Goal: Task Accomplishment & Management: Use online tool/utility

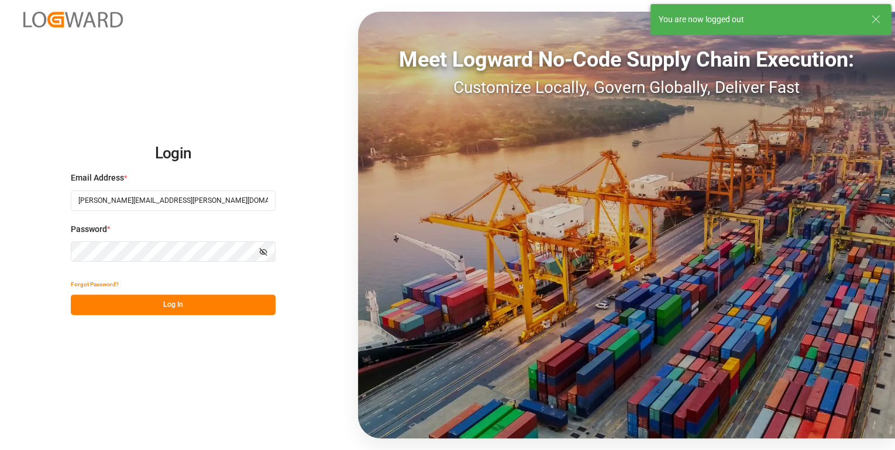
click at [147, 306] on button "Log In" at bounding box center [173, 305] width 205 height 20
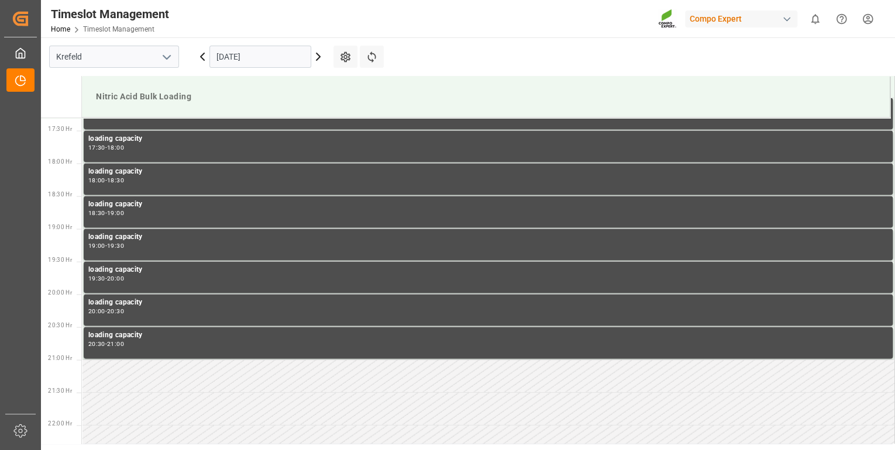
scroll to position [1139, 0]
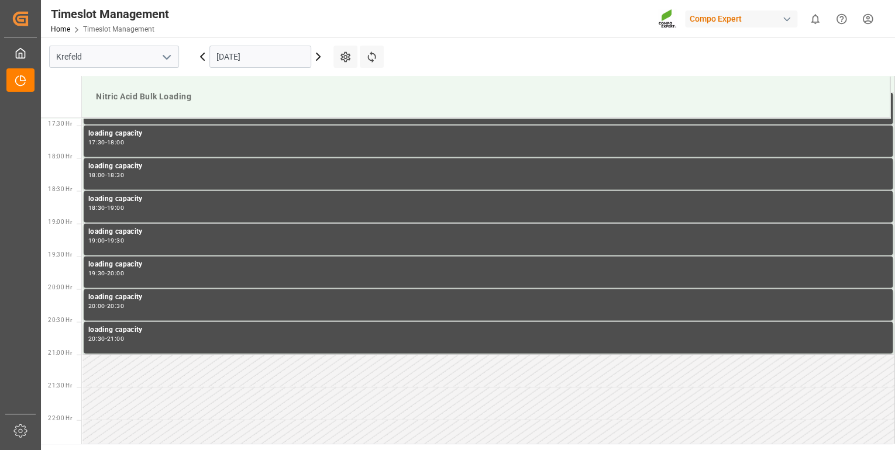
click at [237, 61] on input "[DATE]" at bounding box center [260, 57] width 102 height 22
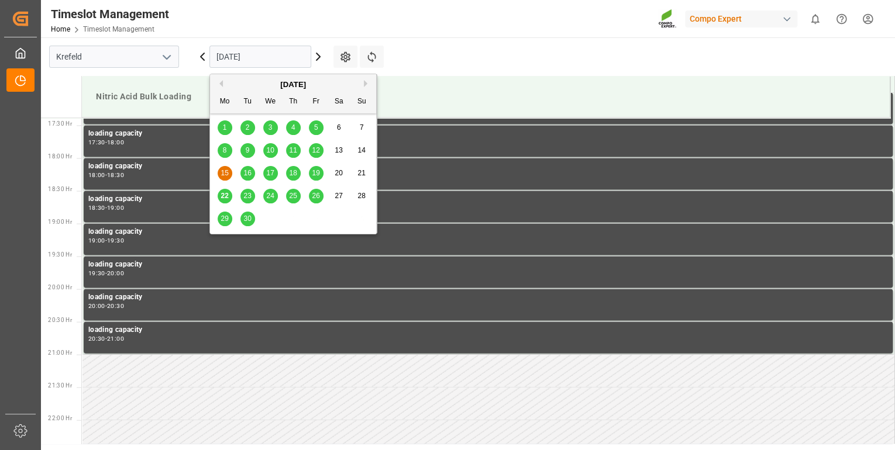
click at [223, 200] on span "22" at bounding box center [224, 196] width 8 height 8
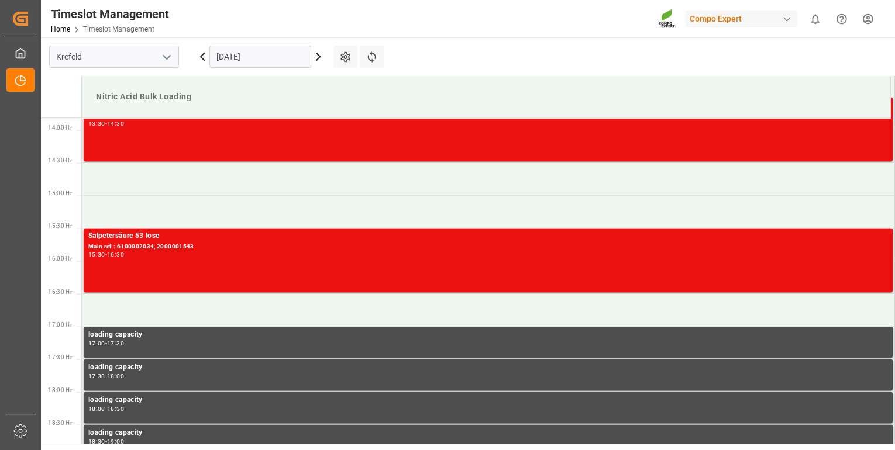
scroll to position [764, 0]
